Goal: Information Seeking & Learning: Learn about a topic

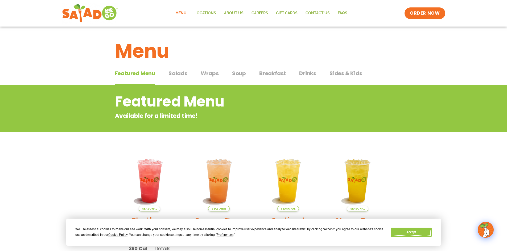
click at [405, 234] on button "Accept" at bounding box center [411, 232] width 41 height 9
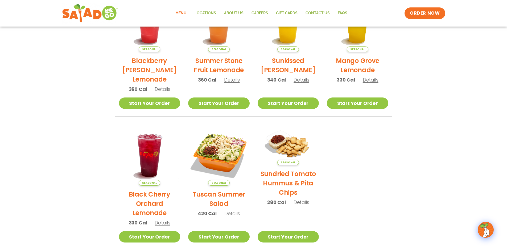
scroll to position [53, 0]
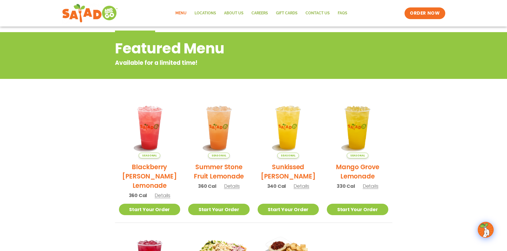
click at [181, 12] on link "Menu" at bounding box center [180, 13] width 19 height 12
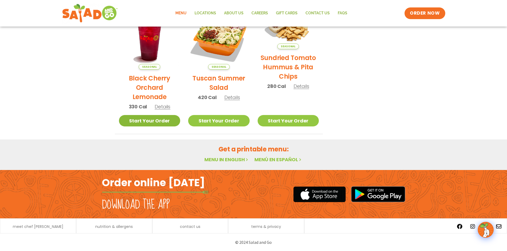
scroll to position [276, 0]
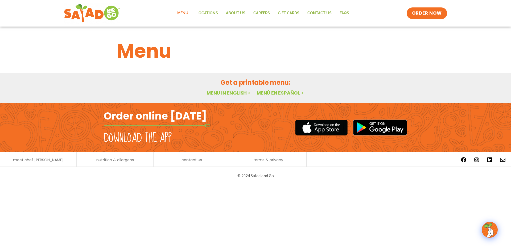
click at [228, 91] on link "Menu in English" at bounding box center [228, 93] width 45 height 7
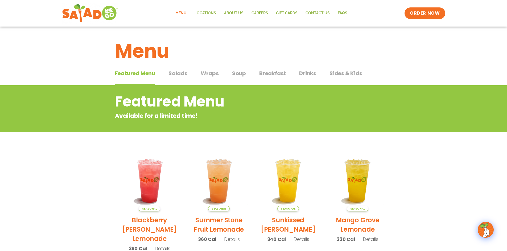
click at [184, 71] on span "Salads" at bounding box center [177, 73] width 19 height 8
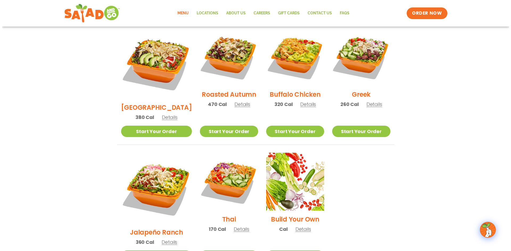
scroll to position [293, 0]
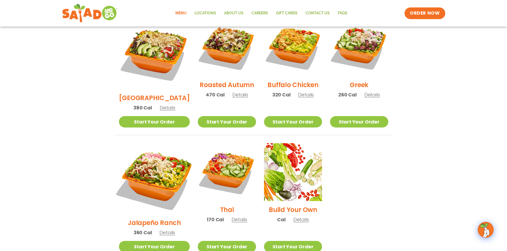
click at [147, 152] on img at bounding box center [154, 178] width 83 height 83
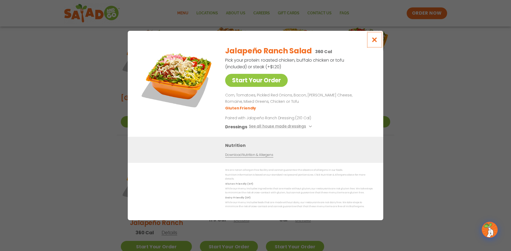
click at [374, 43] on icon "Close modal" at bounding box center [374, 40] width 7 height 6
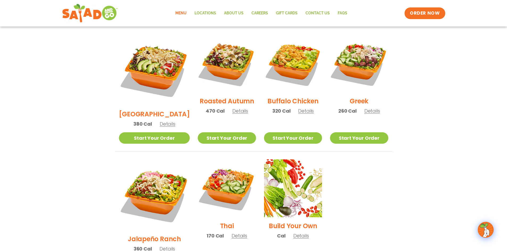
scroll to position [273, 0]
